Goal: Task Accomplishment & Management: Use online tool/utility

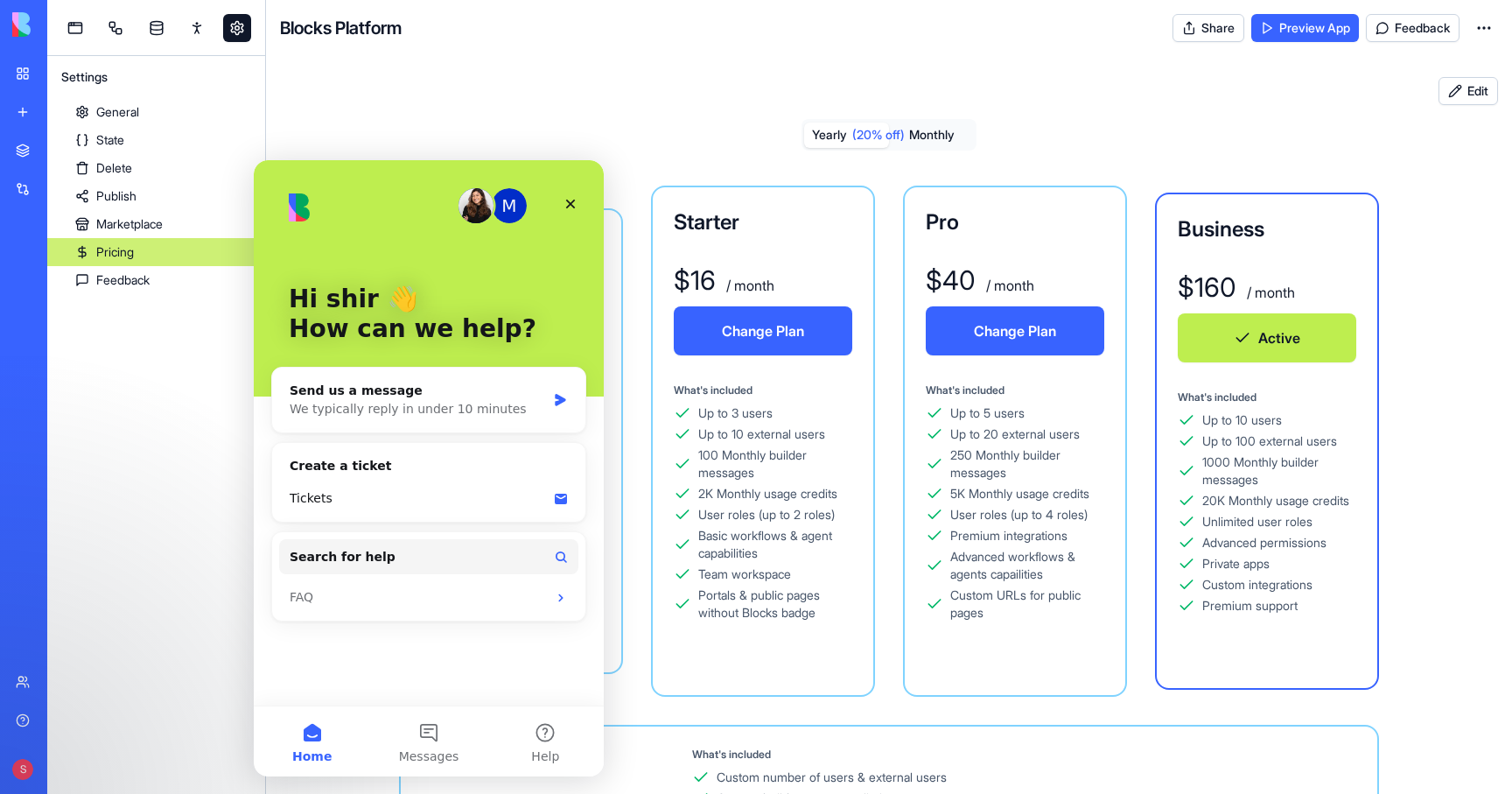
scroll to position [155, 0]
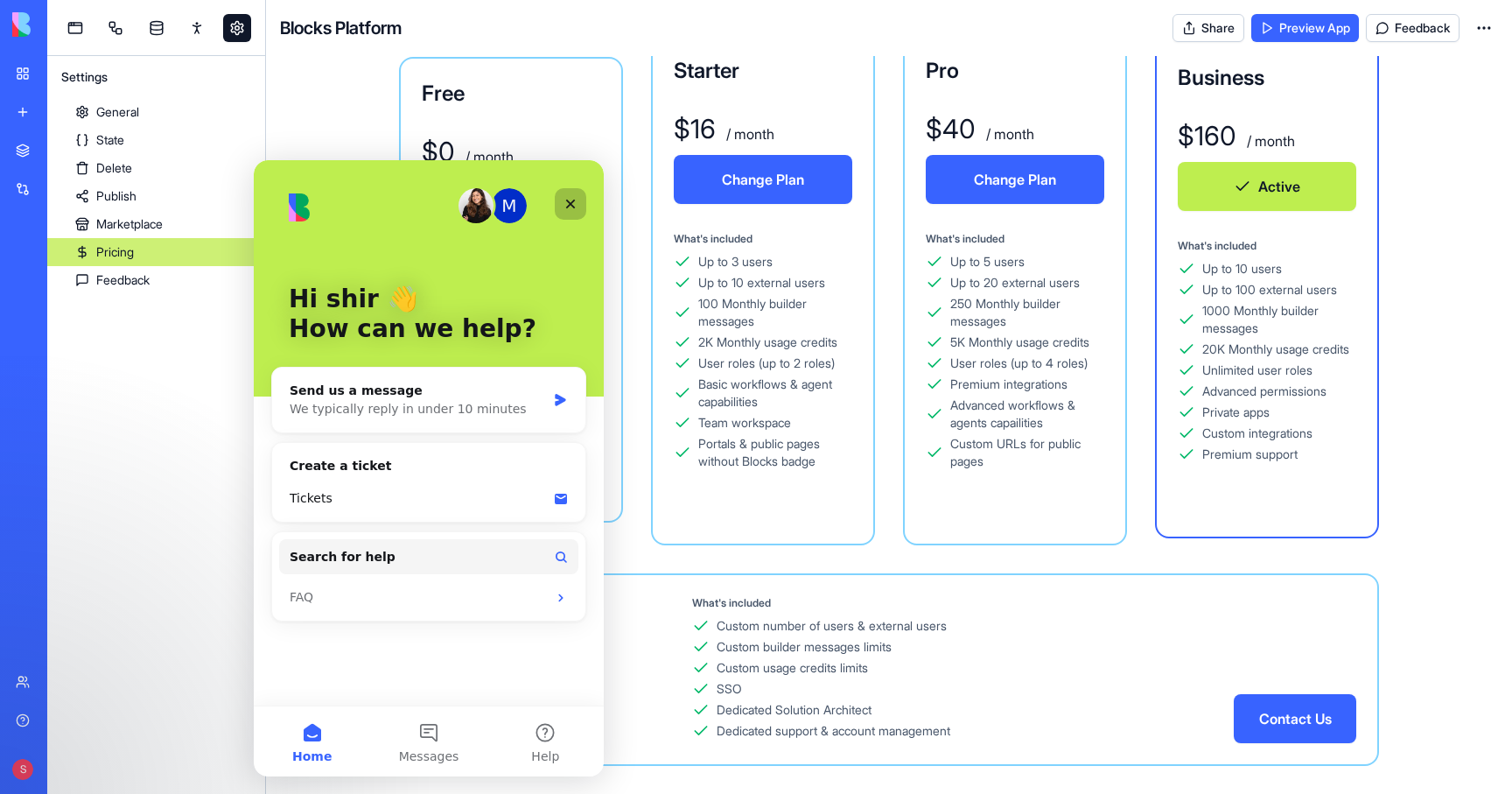
click at [573, 204] on icon "Close" at bounding box center [570, 204] width 14 height 14
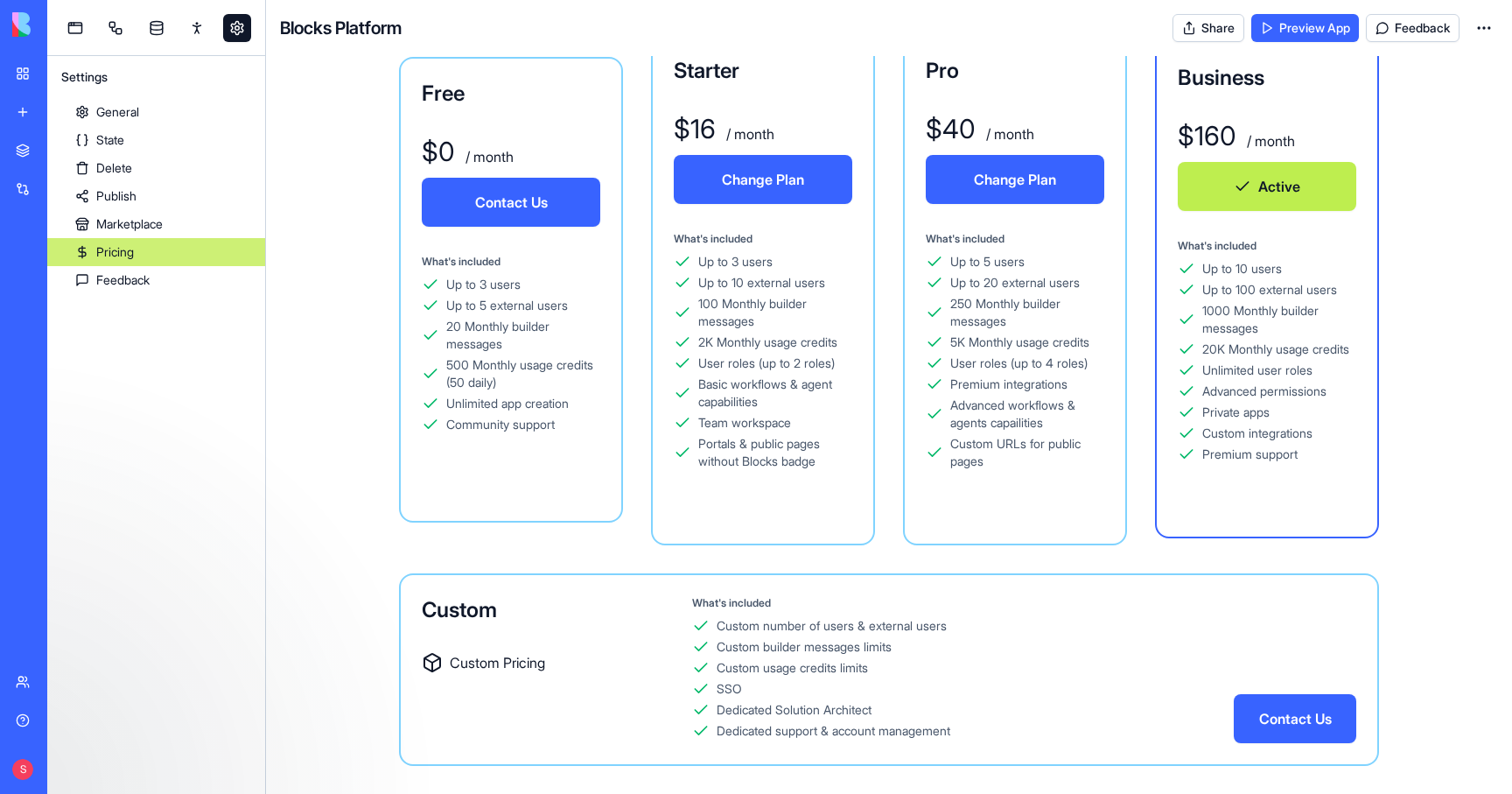
scroll to position [0, 0]
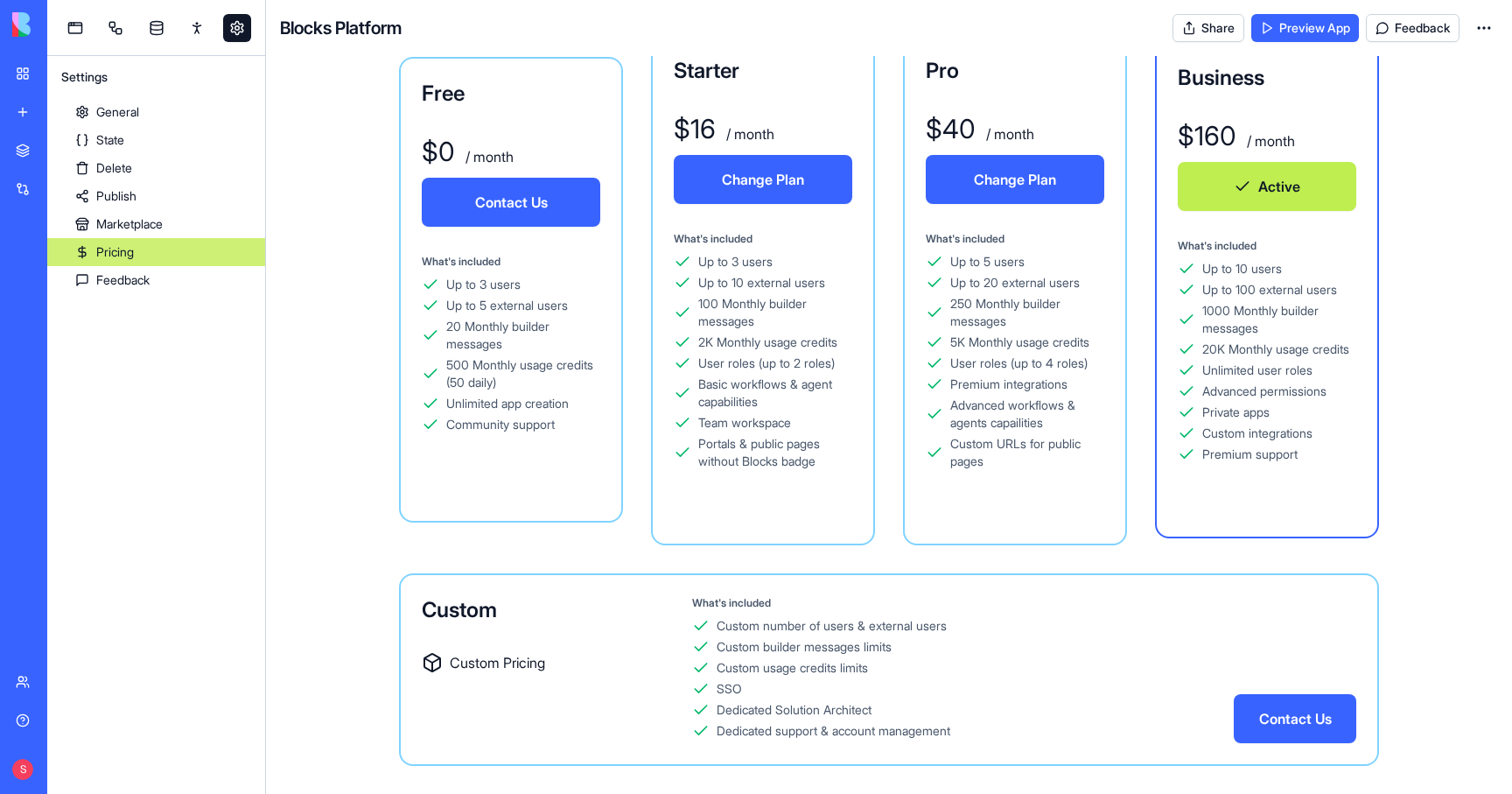
click at [27, 94] on link "New app" at bounding box center [40, 111] width 70 height 35
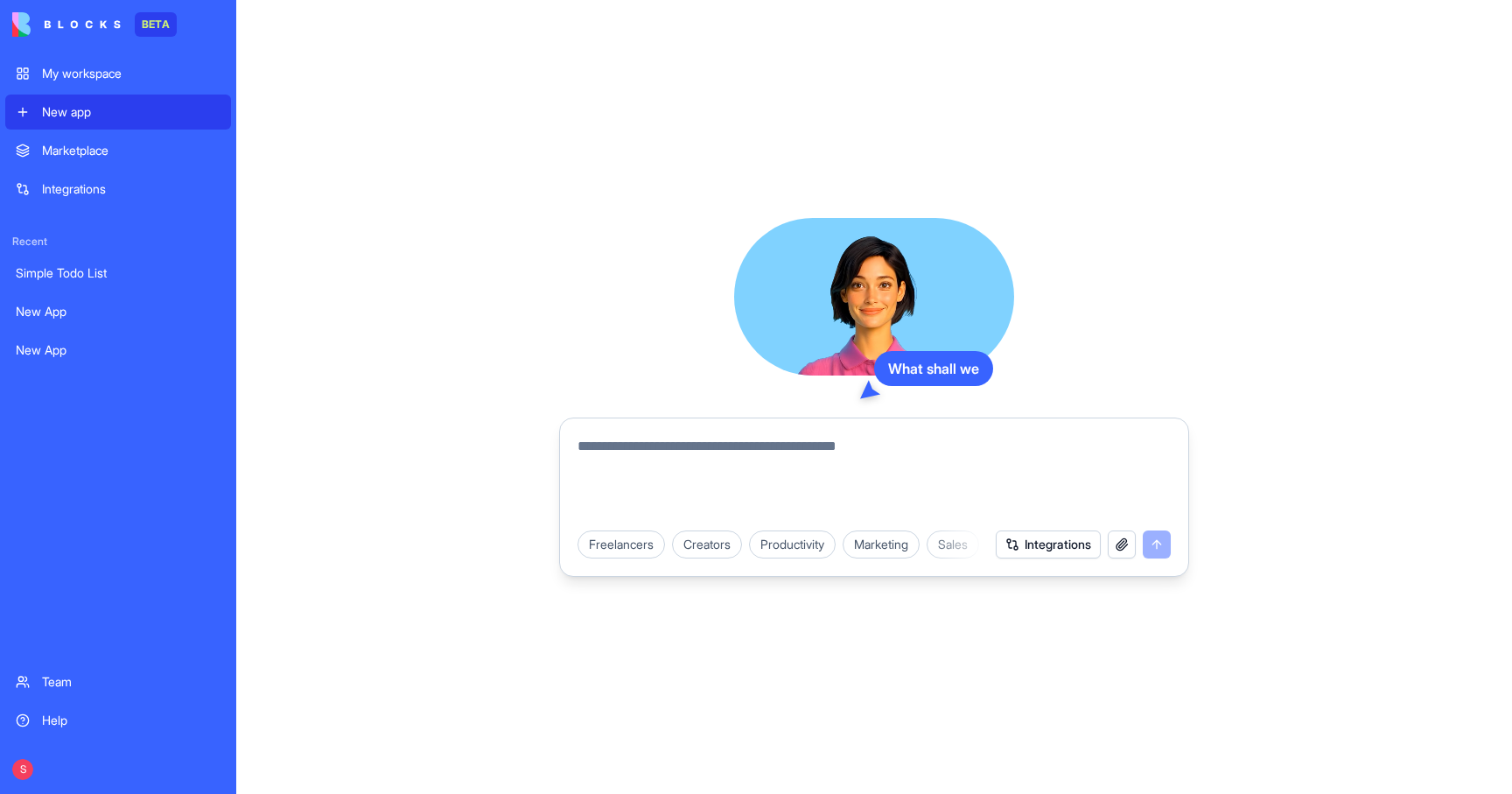
click at [32, 79] on link "My workspace" at bounding box center [118, 73] width 225 height 35
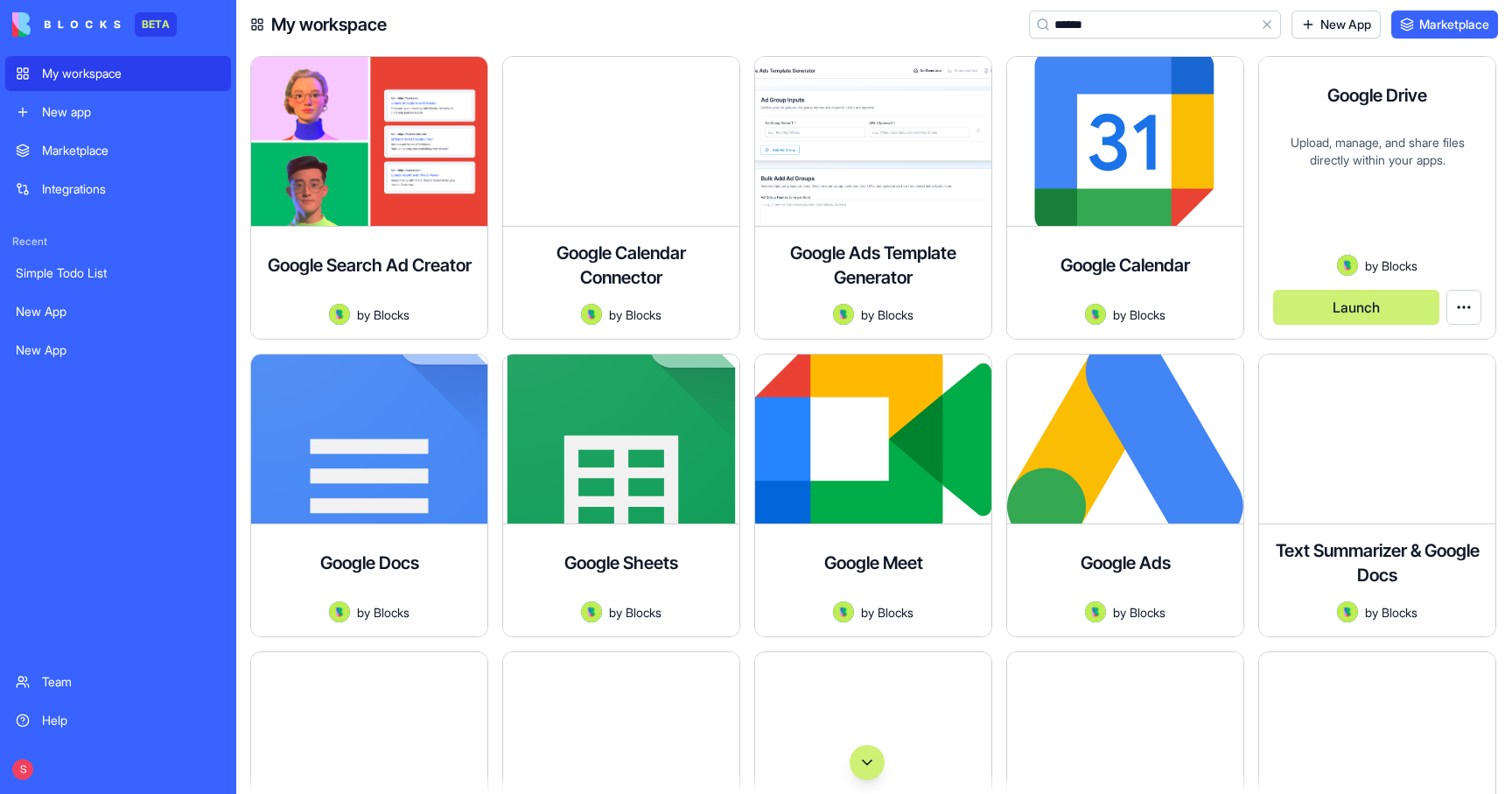
type input "******"
click at [1434, 152] on div "Upload, manage, and share files directly within your apps." at bounding box center [1377, 194] width 209 height 121
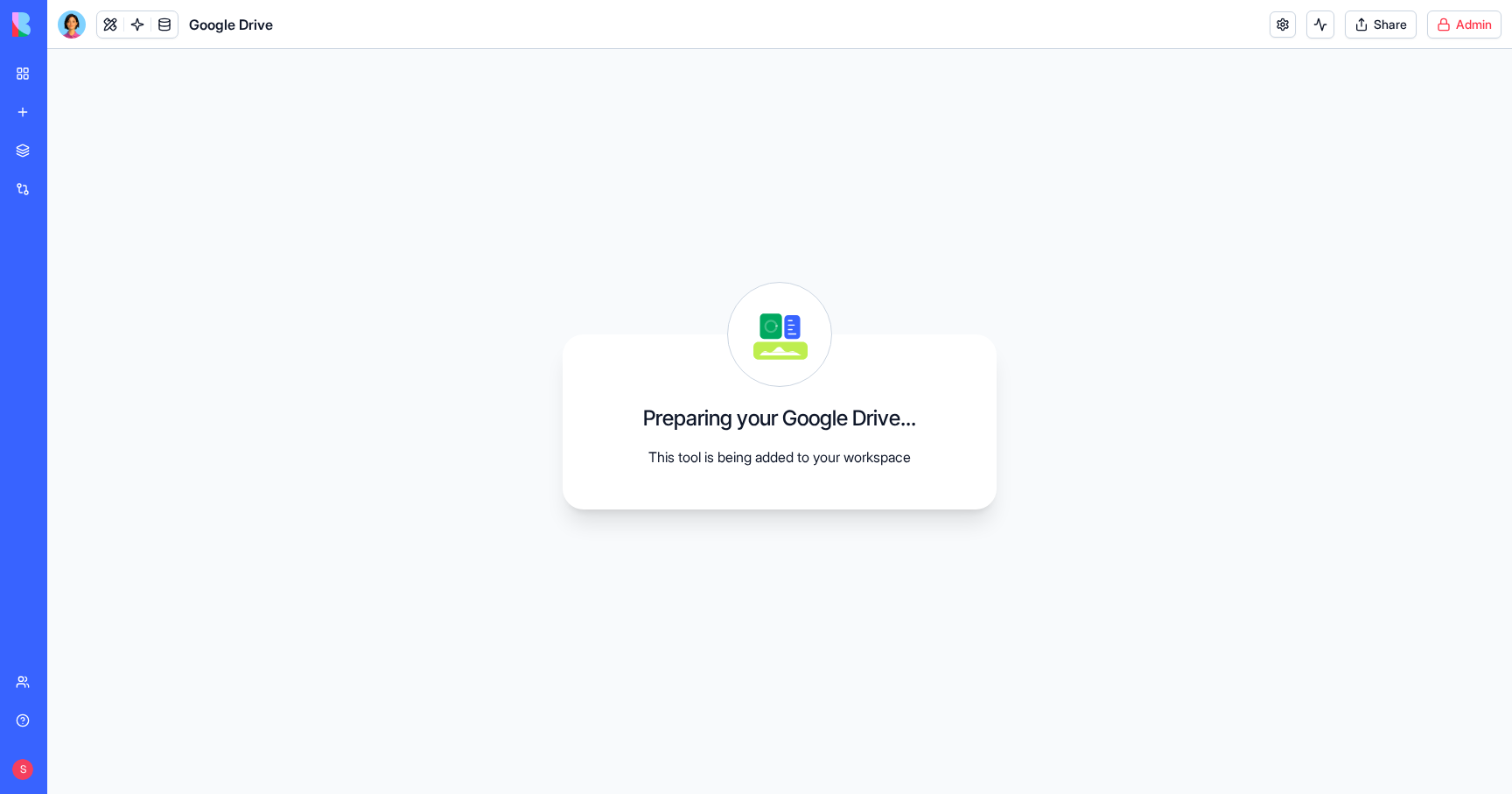
click at [1455, 14] on html "BETA My workspace New app Marketplace Integrations Recent Simple Todo List New …" at bounding box center [756, 397] width 1512 height 794
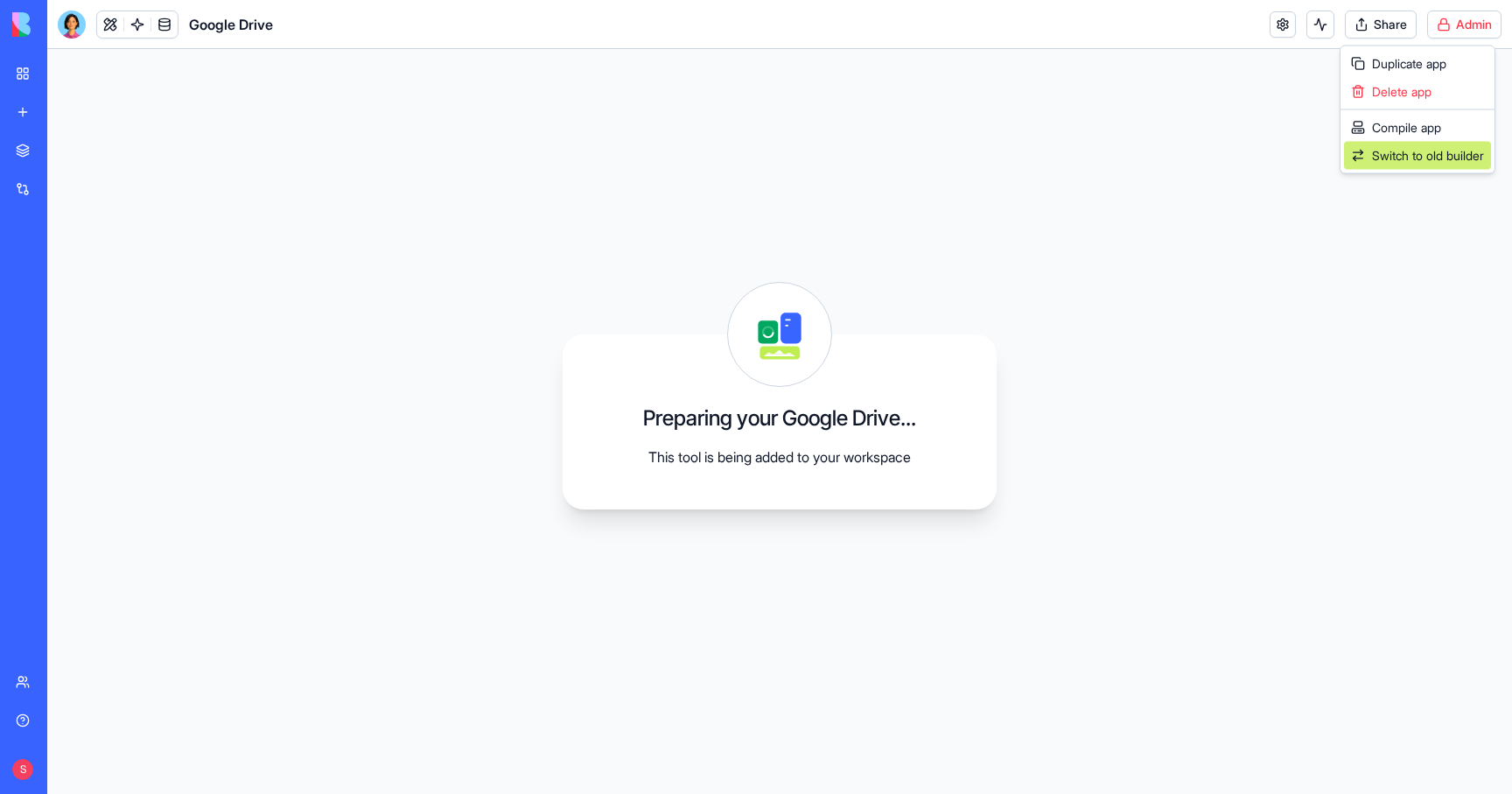
click at [1414, 156] on span "Switch to old builder" at bounding box center [1429, 155] width 112 height 18
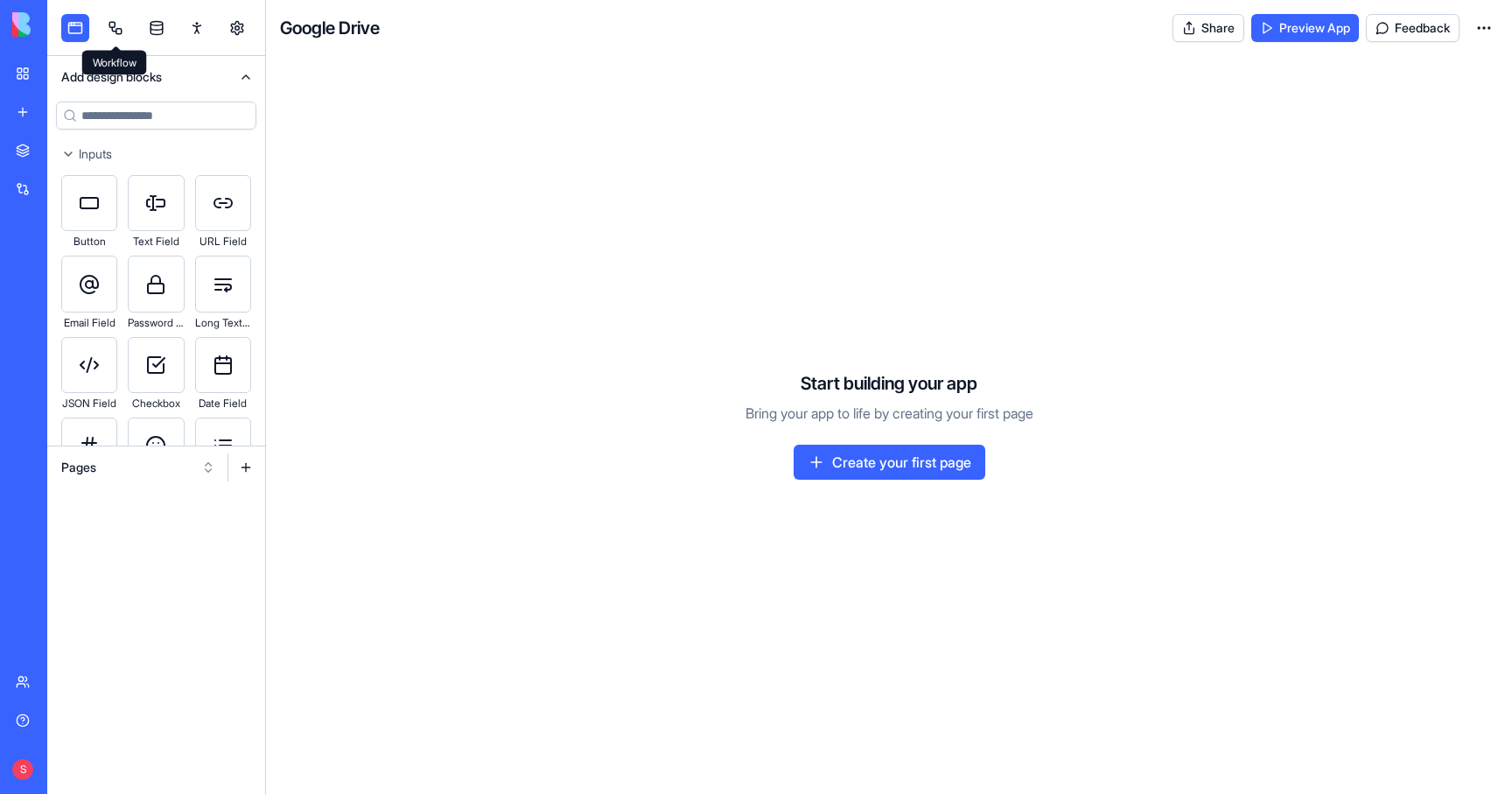
click at [116, 26] on link at bounding box center [116, 28] width 28 height 28
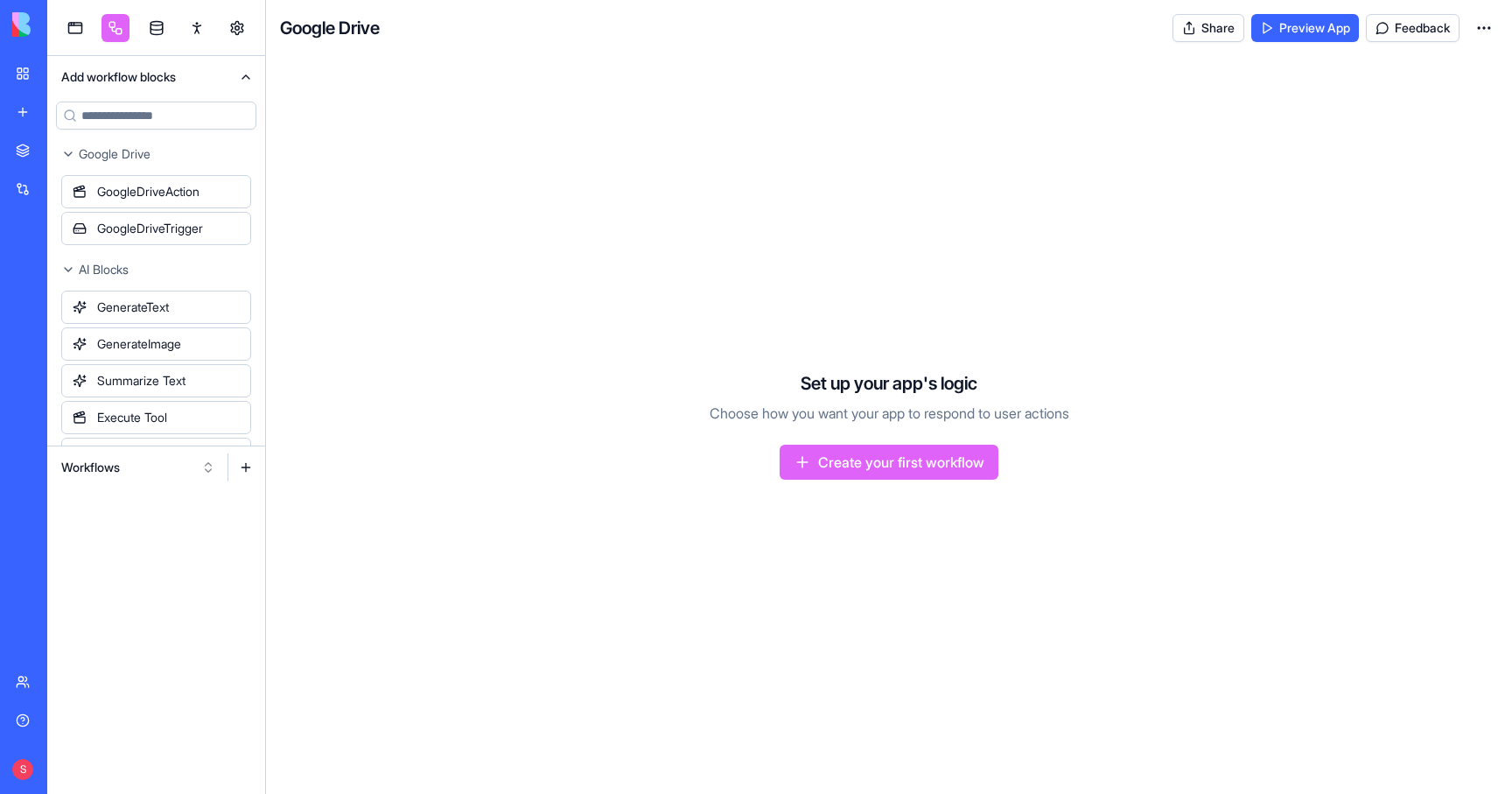
click at [109, 467] on button "Workflows" at bounding box center [137, 468] width 171 height 28
click at [108, 527] on div "Triggers" at bounding box center [138, 531] width 166 height 28
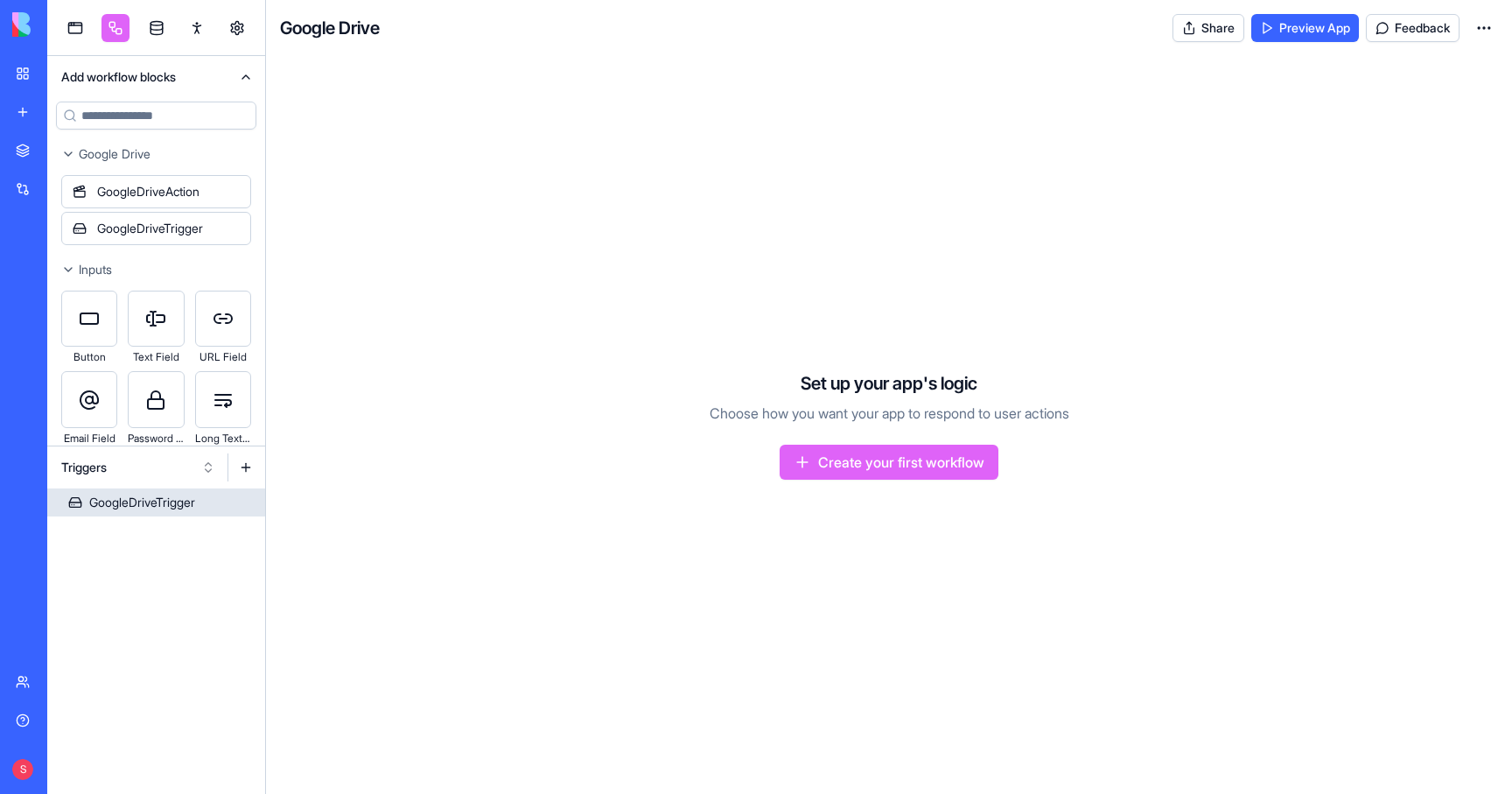
click at [158, 498] on div "GoogleDriveTrigger" at bounding box center [141, 502] width 106 height 18
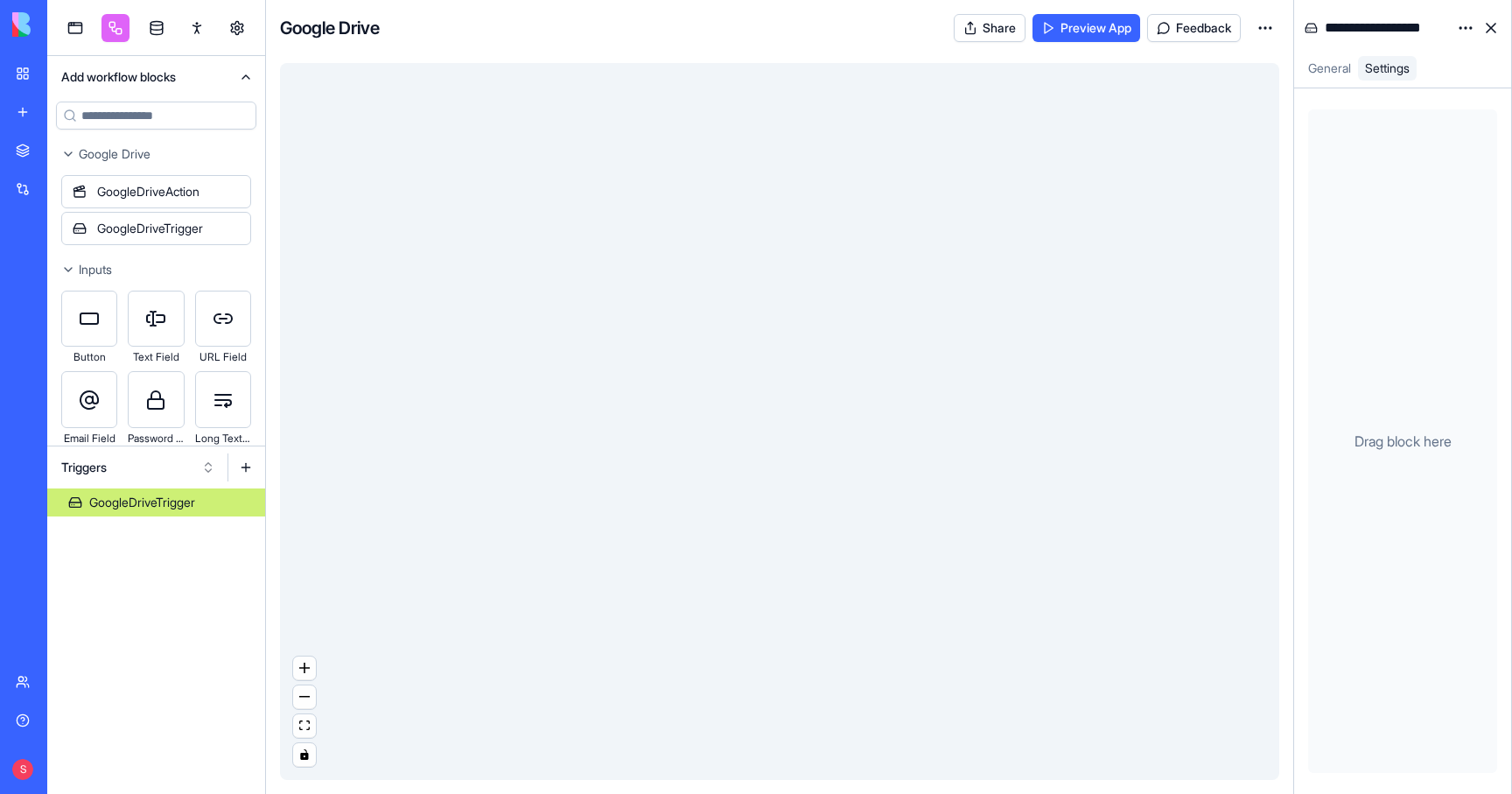
click at [1468, 22] on html "BETA My workspace New app Marketplace Integrations Recent Simple Todo List New …" at bounding box center [756, 397] width 1512 height 794
click at [1428, 59] on span "State" at bounding box center [1414, 64] width 28 height 18
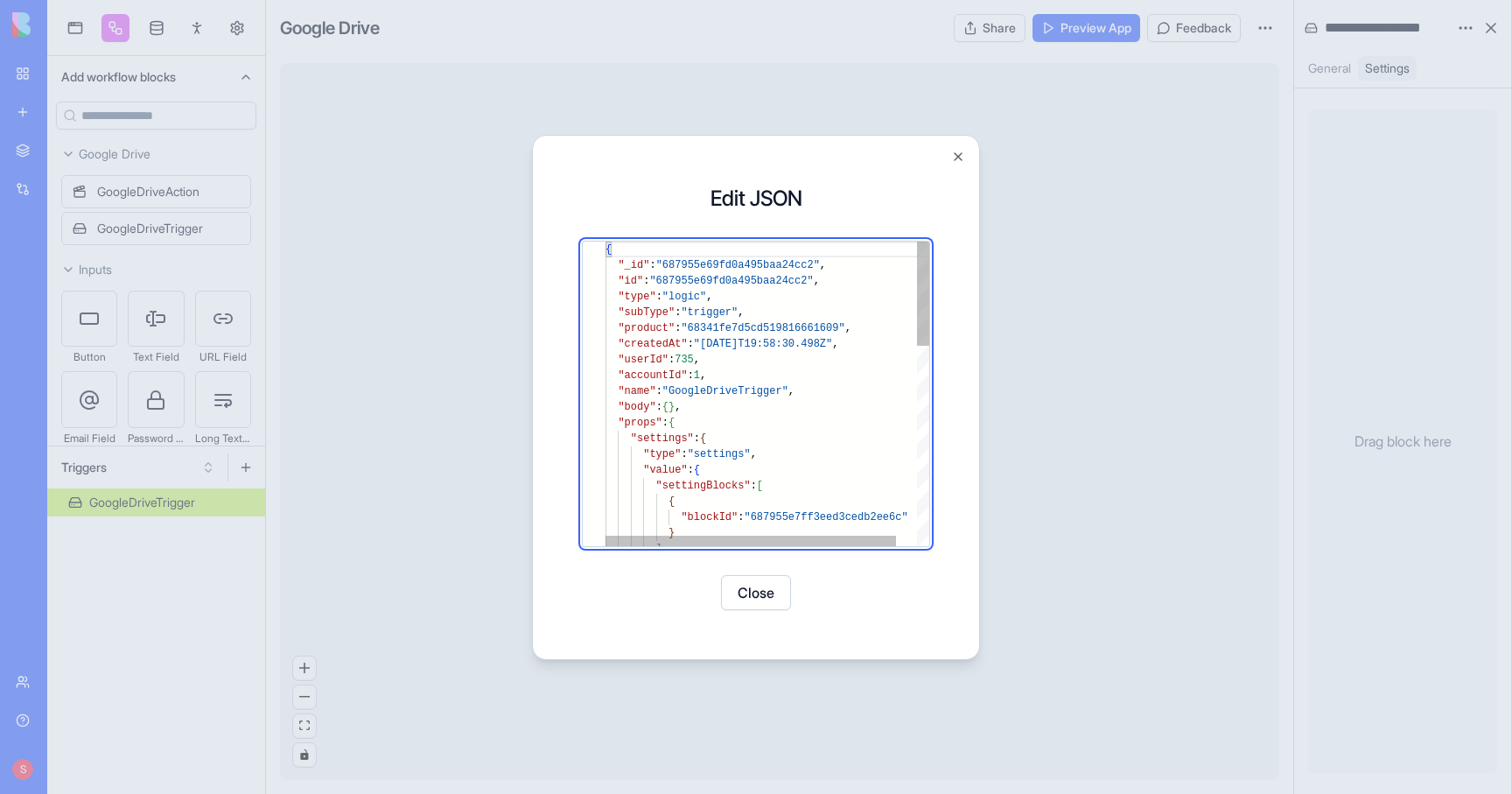
click at [686, 440] on div "{ "_id" : "687955e69fd0a495baa24cc2" , "id" : "687955e69fd0a495baa24cc2" , "typ…" at bounding box center [779, 685] width 347 height 888
type textarea "**********"
click at [803, 605] on button "Save" at bounding box center [798, 592] width 70 height 35
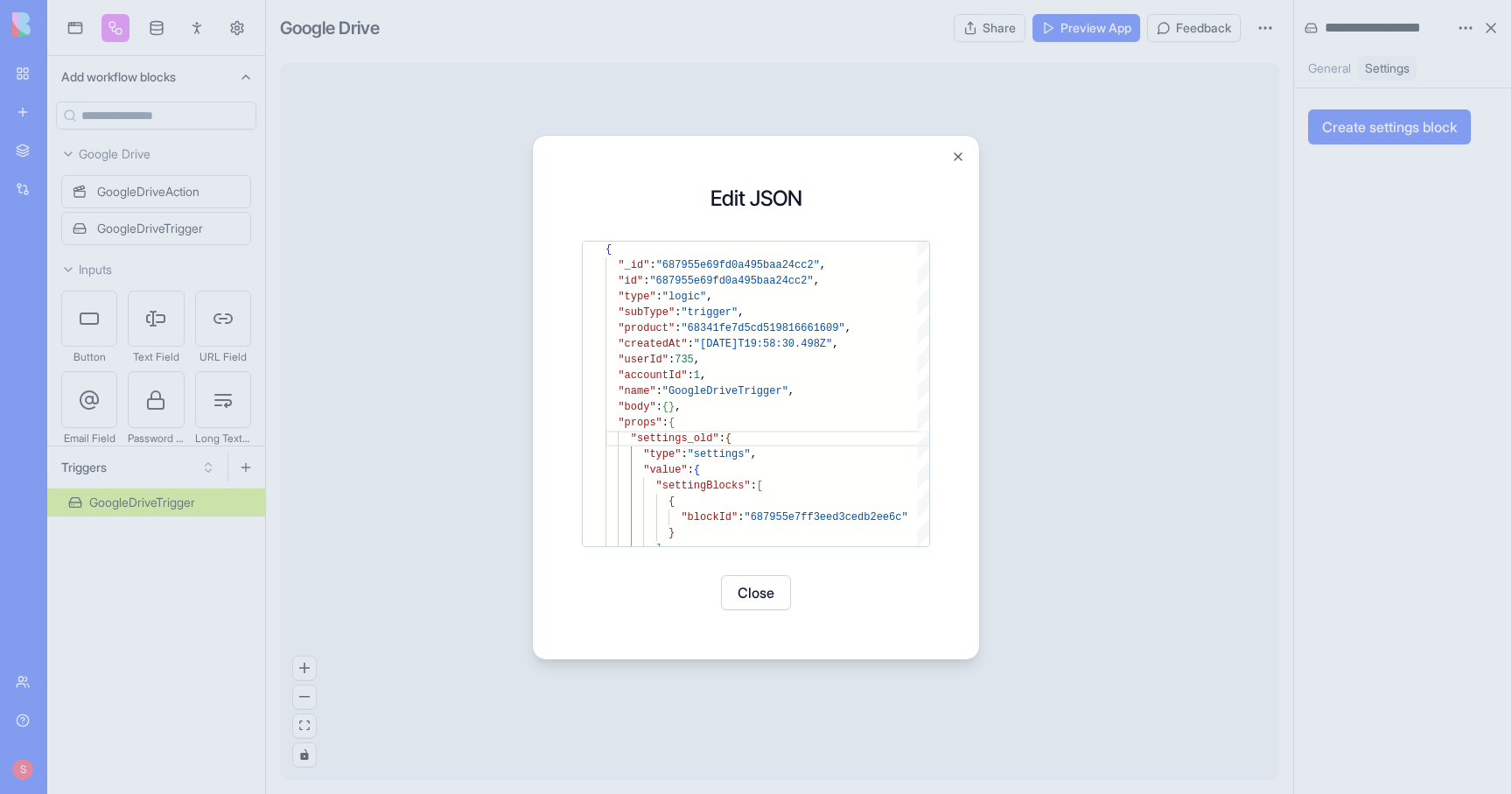
click at [753, 587] on button "Close" at bounding box center [756, 592] width 70 height 35
